Goal: Find contact information: Find contact information

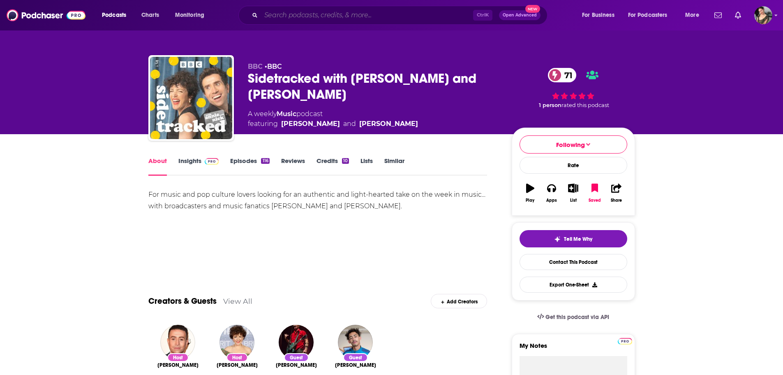
click at [331, 16] on input "Search podcasts, credits, & more..." at bounding box center [367, 15] width 212 height 13
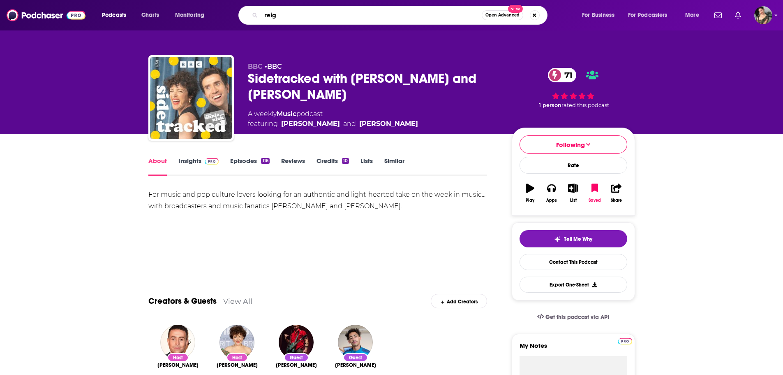
type input "reign"
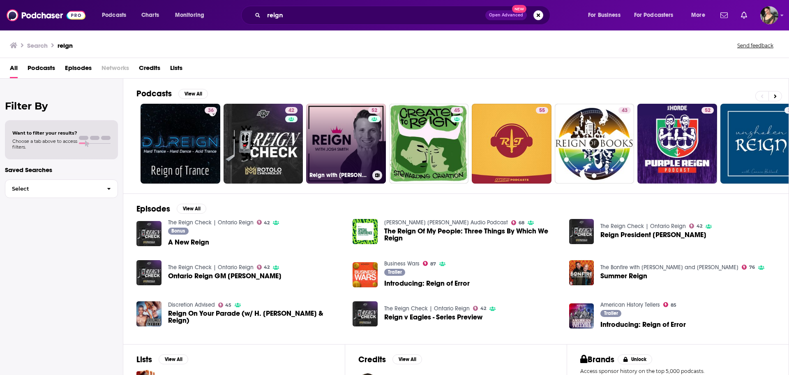
click at [343, 150] on link "52 Reign with [PERSON_NAME]" at bounding box center [346, 144] width 80 height 80
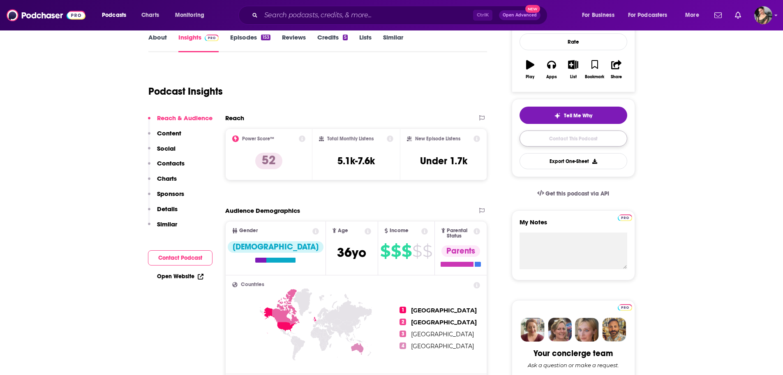
click at [564, 137] on link "Contact This Podcast" at bounding box center [574, 138] width 108 height 16
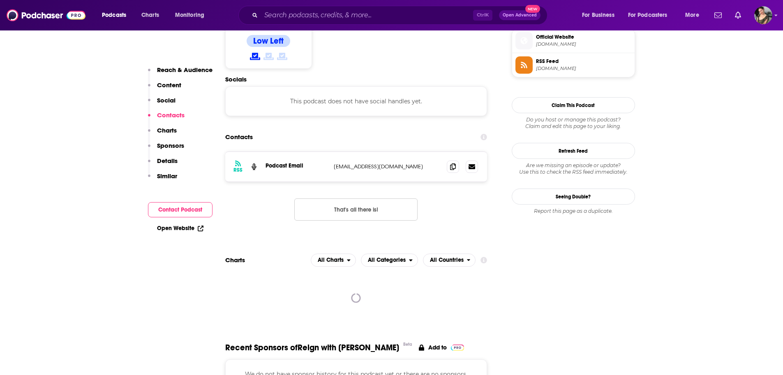
scroll to position [725, 0]
